Goal: Find specific page/section: Find specific page/section

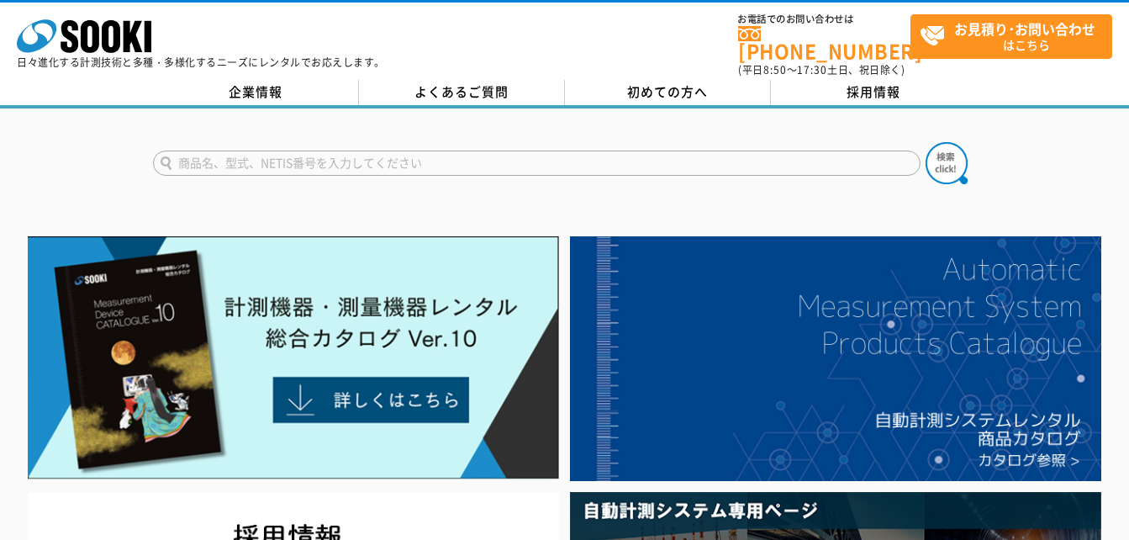
click at [533, 161] on input "text" at bounding box center [536, 162] width 767 height 25
type input "フックスケール"
click at [925, 142] on button at bounding box center [946, 163] width 42 height 42
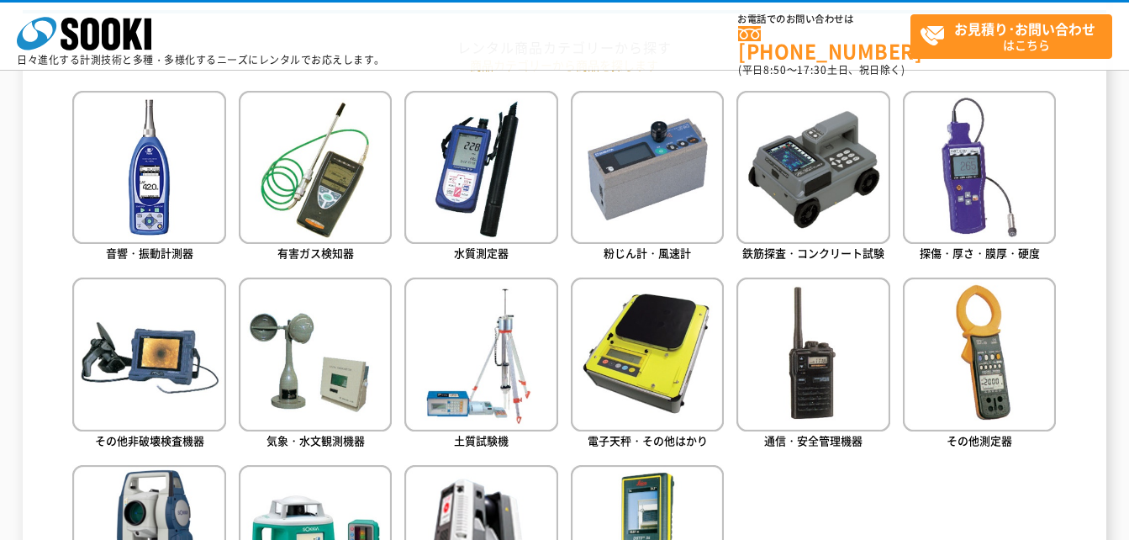
scroll to position [764, 0]
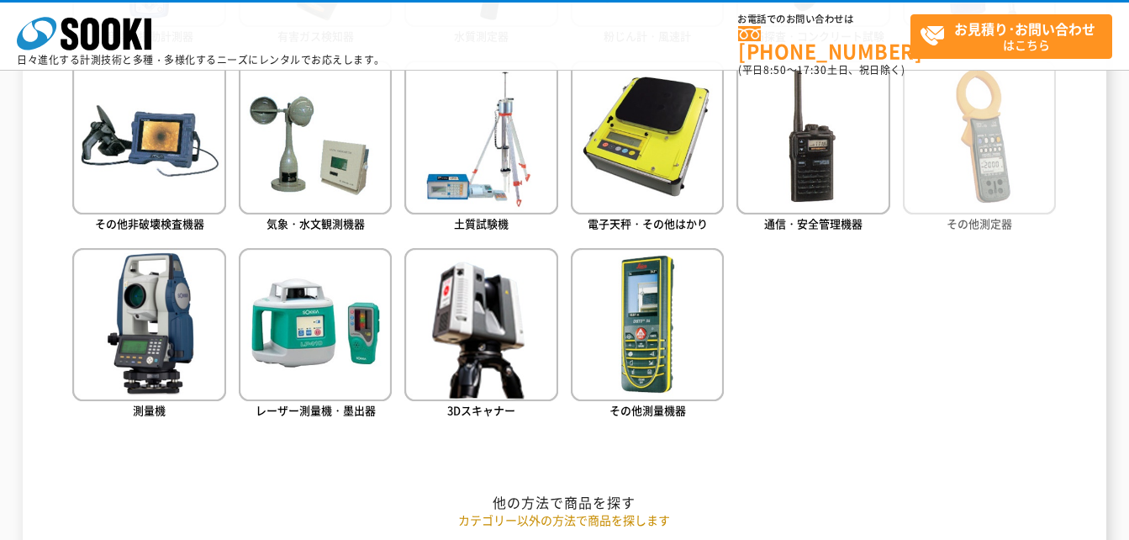
scroll to position [961, 0]
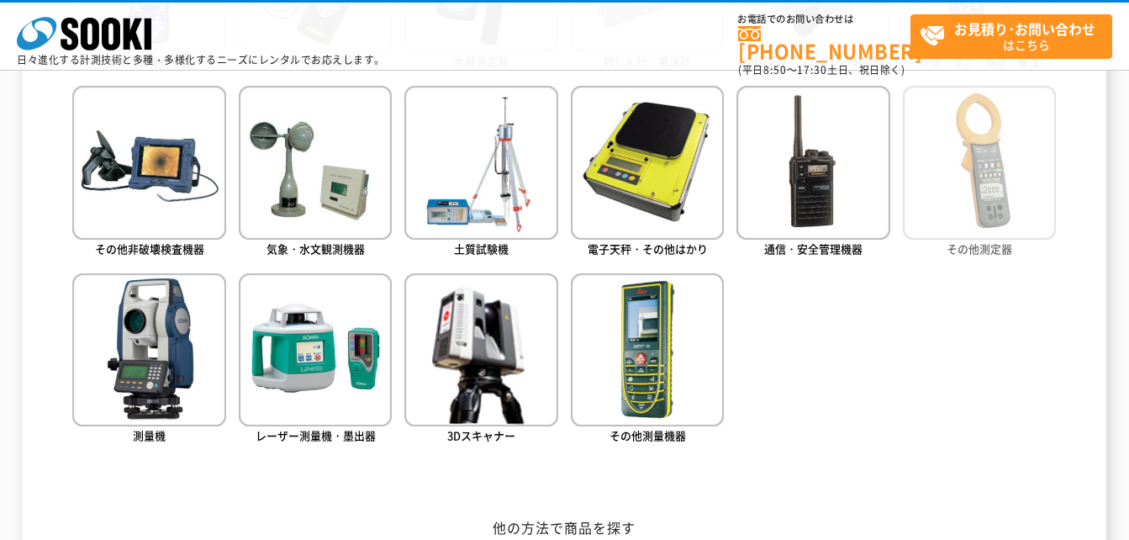
click at [920, 197] on img at bounding box center [979, 162] width 153 height 153
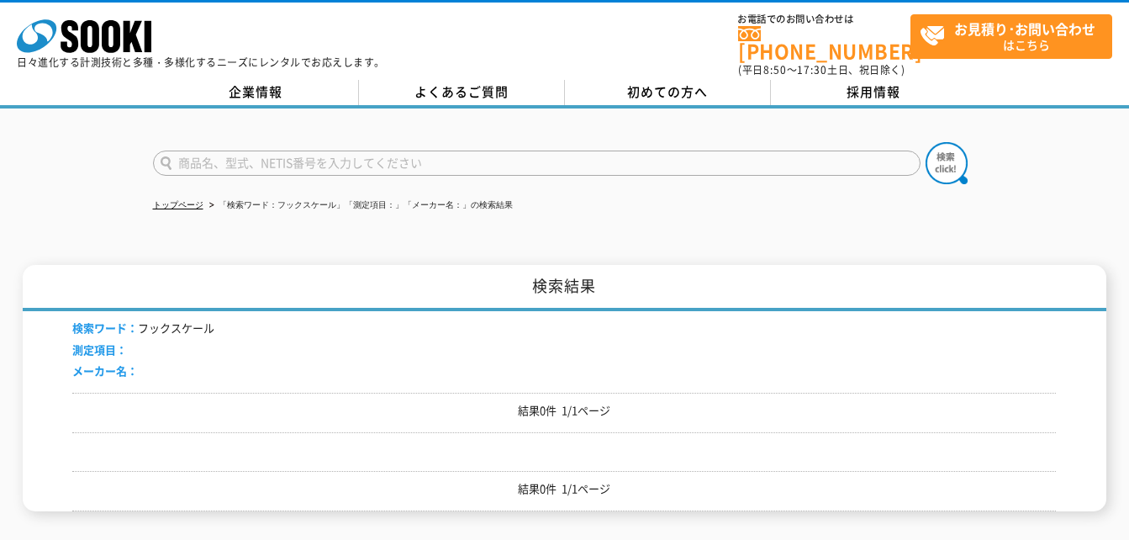
click at [318, 151] on input "text" at bounding box center [536, 162] width 767 height 25
type input "スケール"
